Goal: Book appointment/travel/reservation

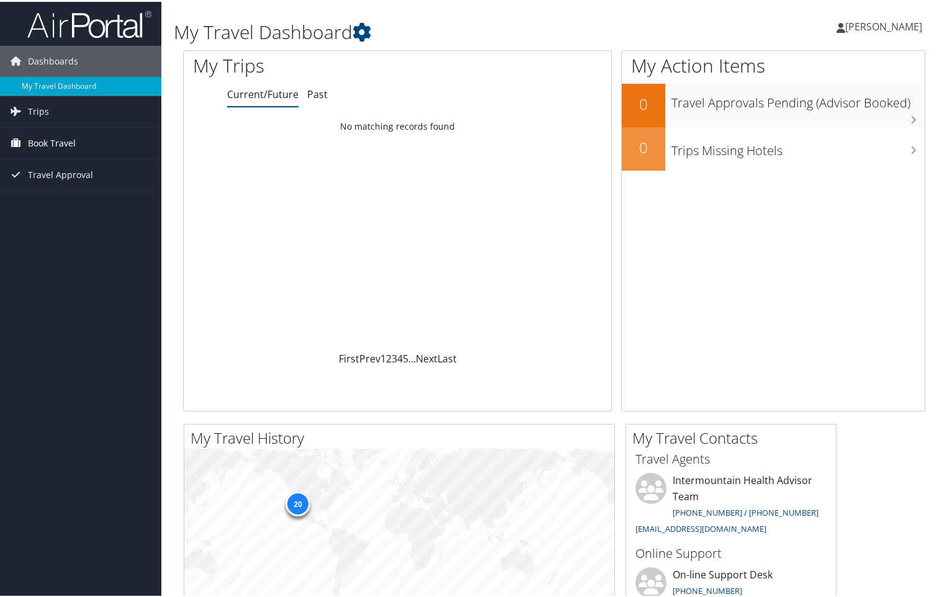
click at [81, 140] on link "Book Travel" at bounding box center [80, 141] width 161 height 31
click at [91, 208] on link "Book/Manage Online Trips" at bounding box center [80, 203] width 161 height 19
